Goal: Information Seeking & Learning: Find specific fact

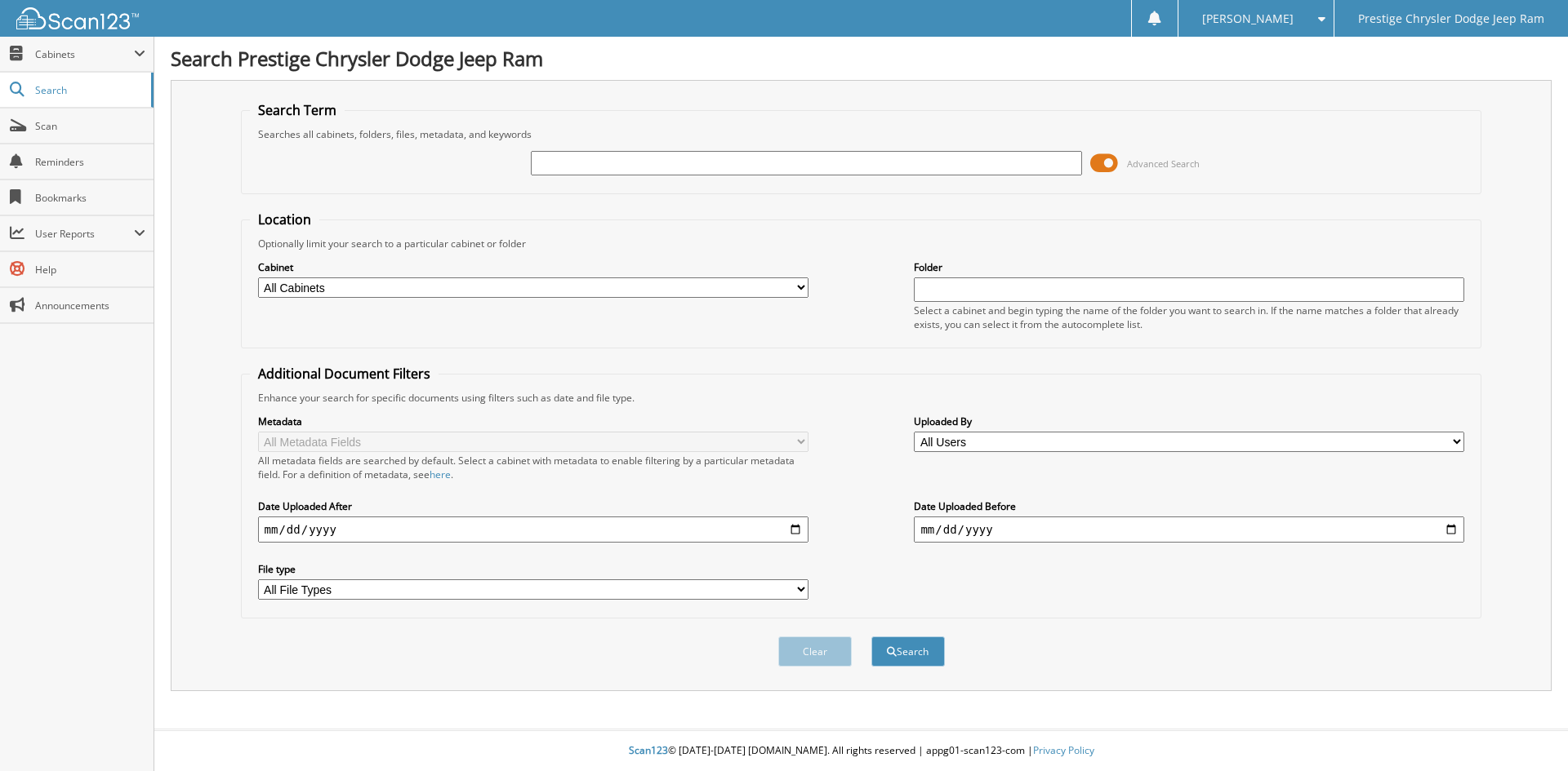
click at [542, 158] on input "text" at bounding box center [805, 164] width 550 height 24
type input "42069B"
click at [919, 649] on button "Search" at bounding box center [908, 652] width 73 height 30
